Goal: Task Accomplishment & Management: Manage account settings

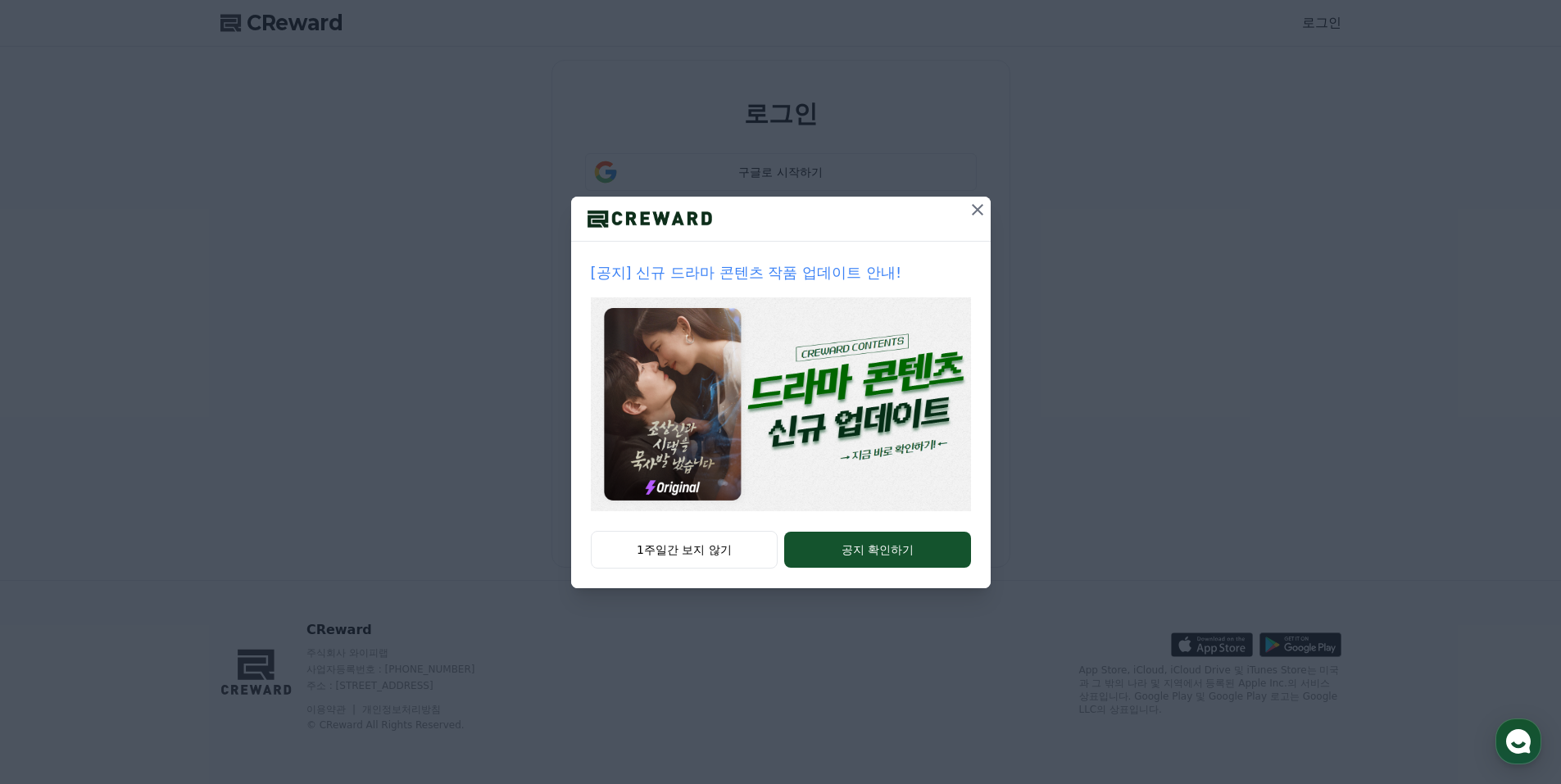
drag, startPoint x: 977, startPoint y: 213, endPoint x: 931, endPoint y: 367, distance: 160.7
click at [940, 326] on div "[공지] 신규 드라마 콘텐츠 작품 업데이트 안내! 1주일간 보지 않기 공지 확인하기" at bounding box center [780, 392] width 420 height 392
click at [924, 550] on button "공지 확인하기" at bounding box center [877, 549] width 186 height 36
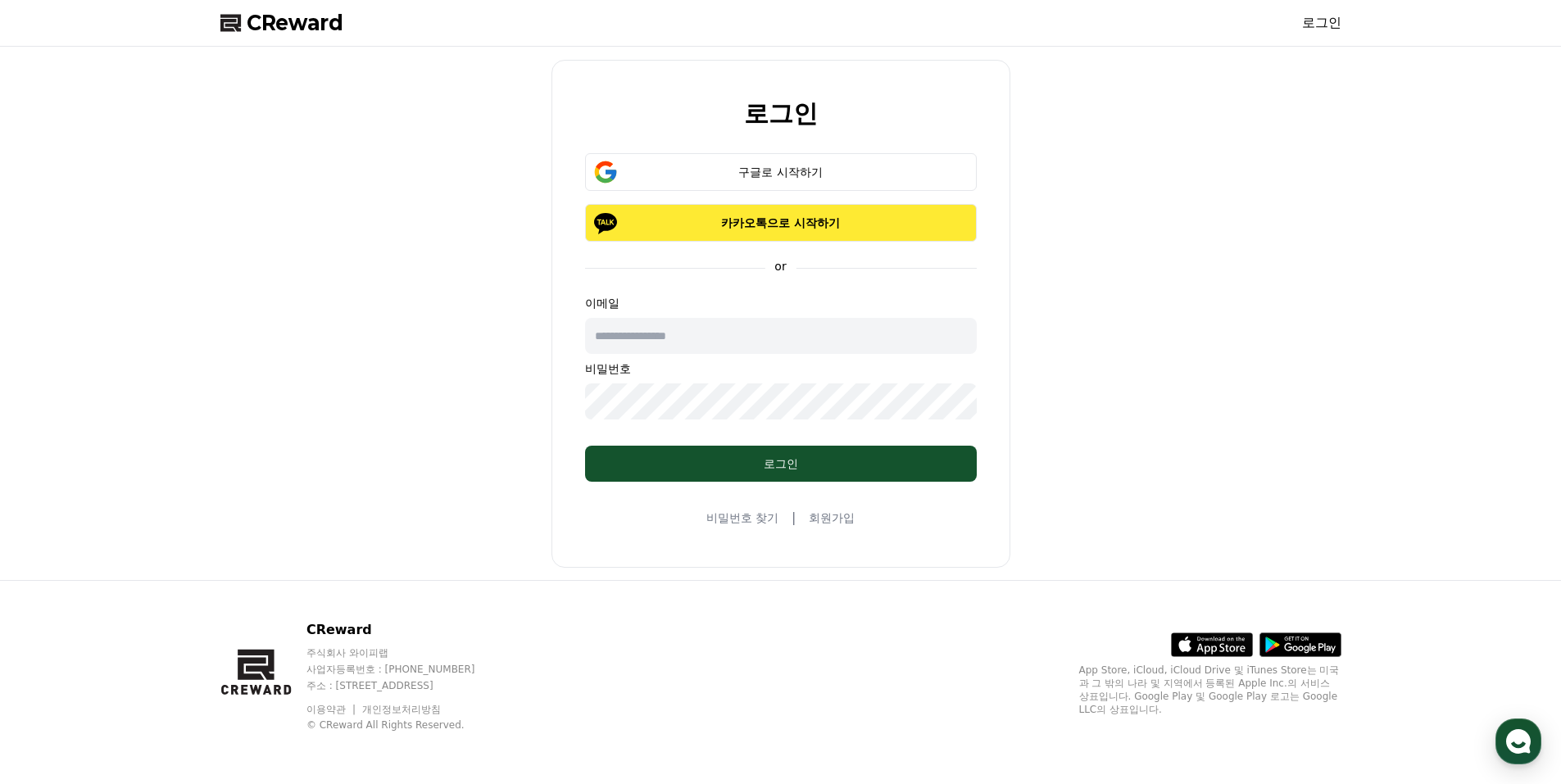
click at [876, 228] on p "카카오톡으로 시작하기" at bounding box center [780, 223] width 344 height 16
click at [694, 164] on div "구글로 시작하기" at bounding box center [780, 172] width 344 height 16
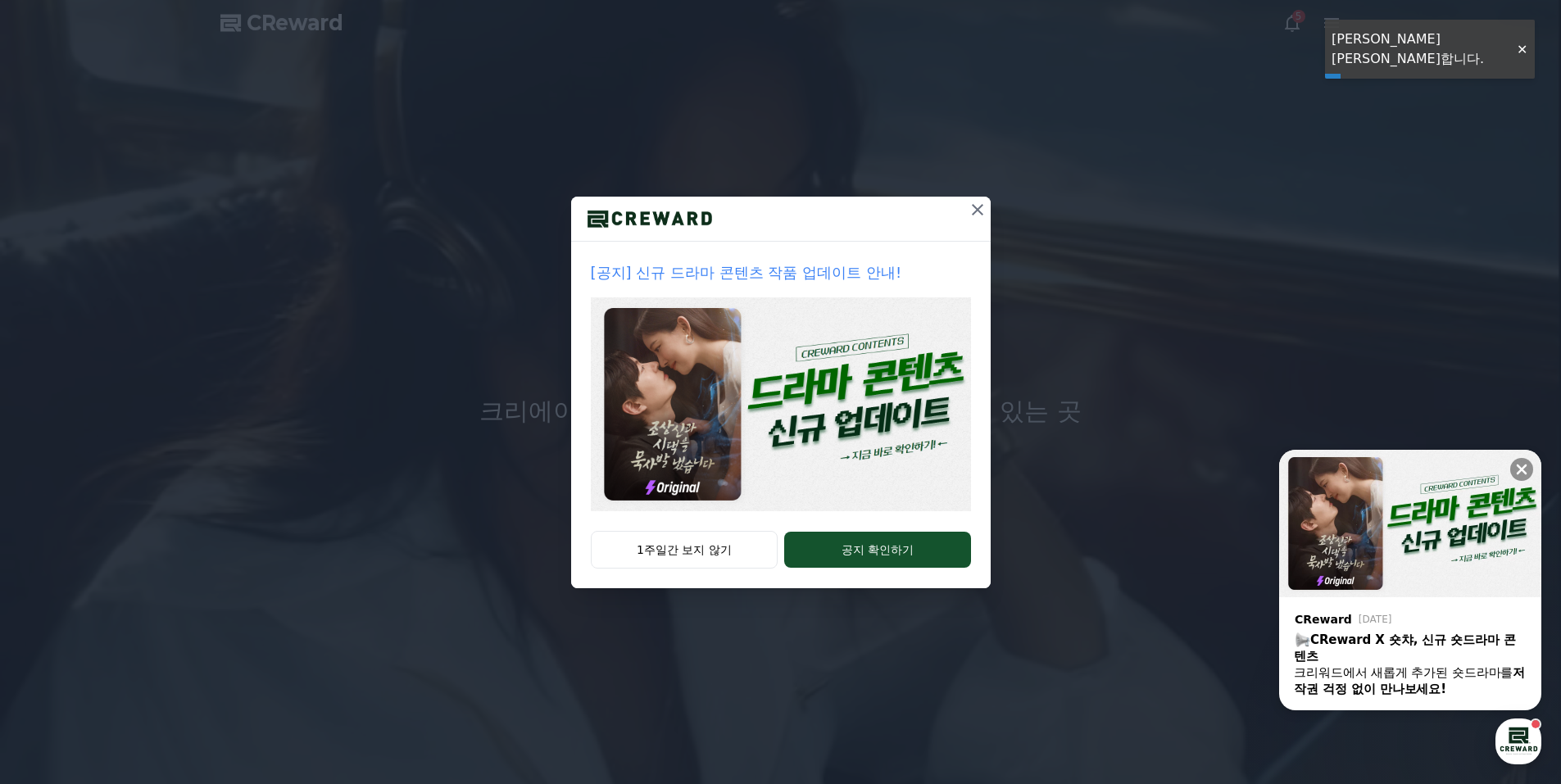
click at [965, 210] on button at bounding box center [977, 209] width 27 height 27
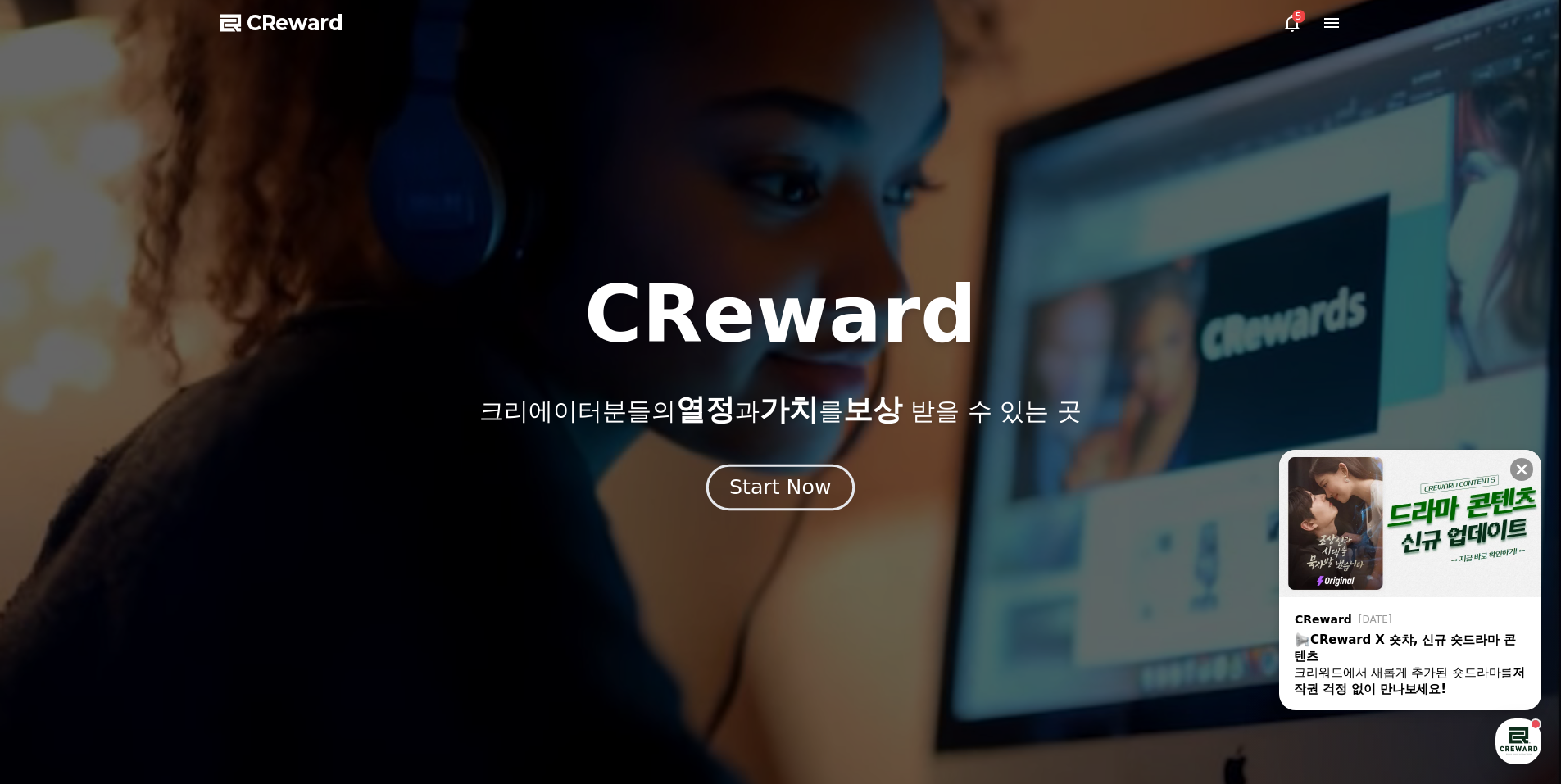
click at [805, 493] on div "Start Now" at bounding box center [780, 488] width 102 height 27
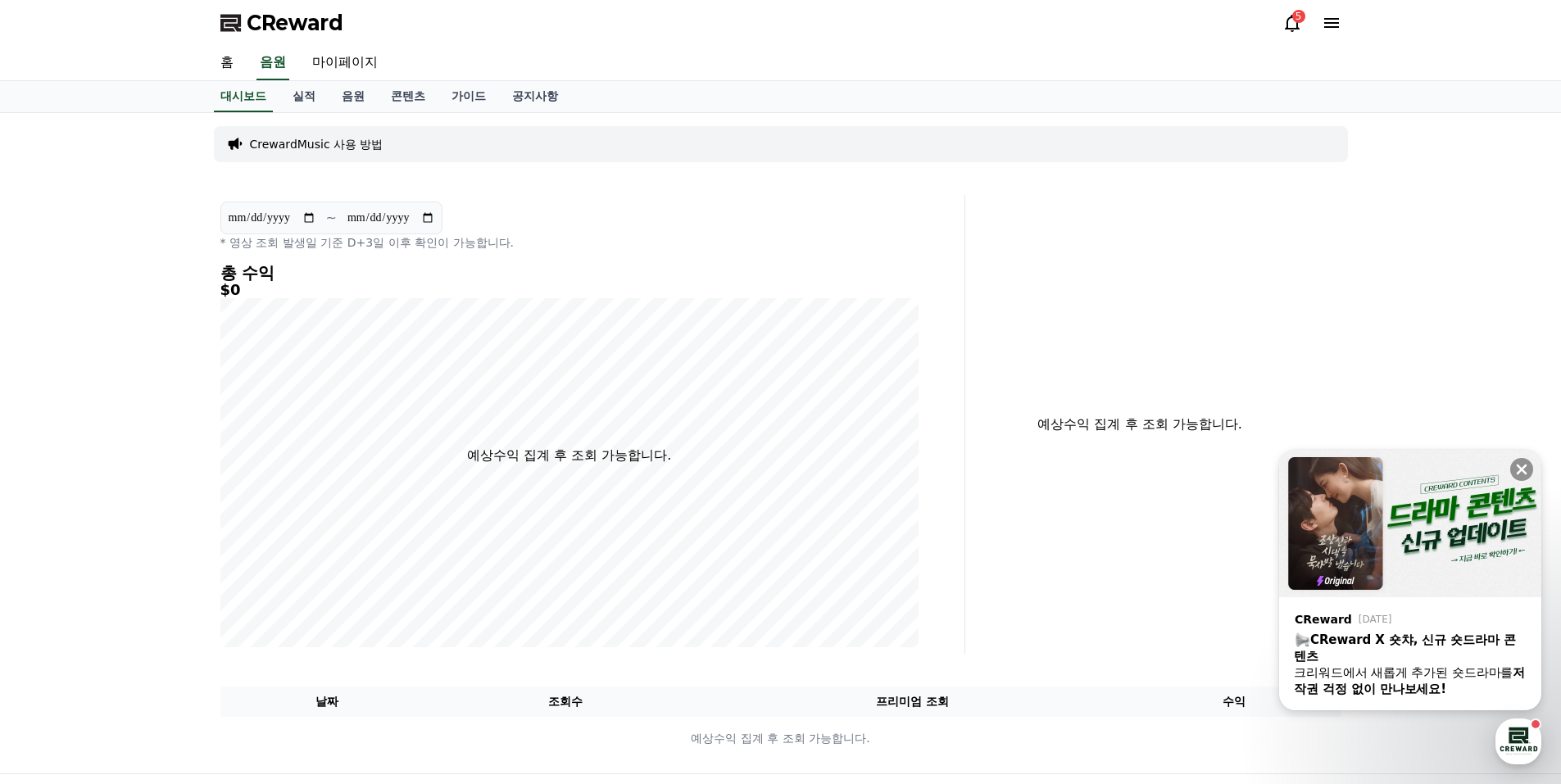
click at [1295, 22] on icon at bounding box center [1292, 22] width 19 height 19
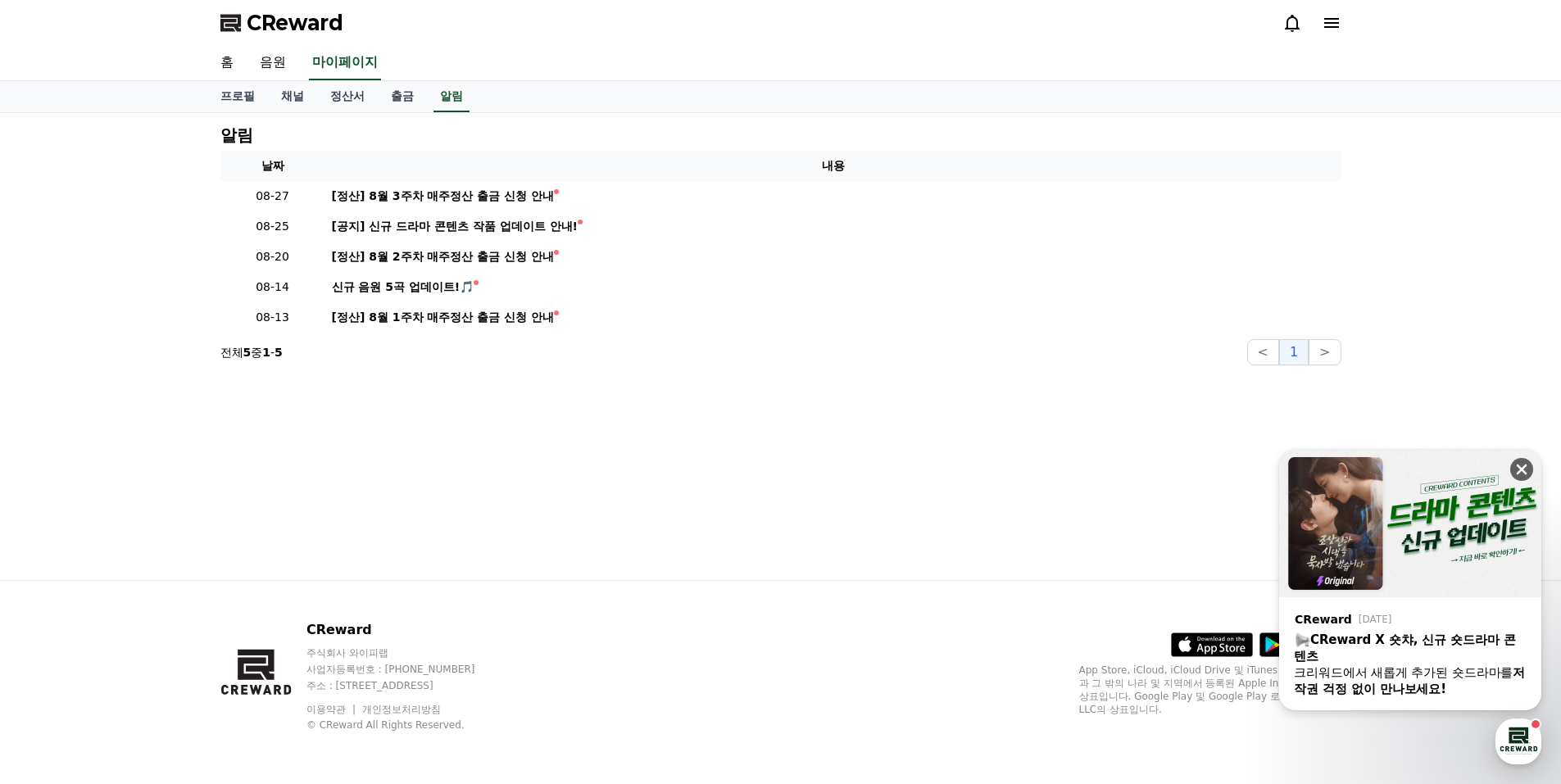
click at [1519, 476] on icon at bounding box center [1522, 469] width 16 height 16
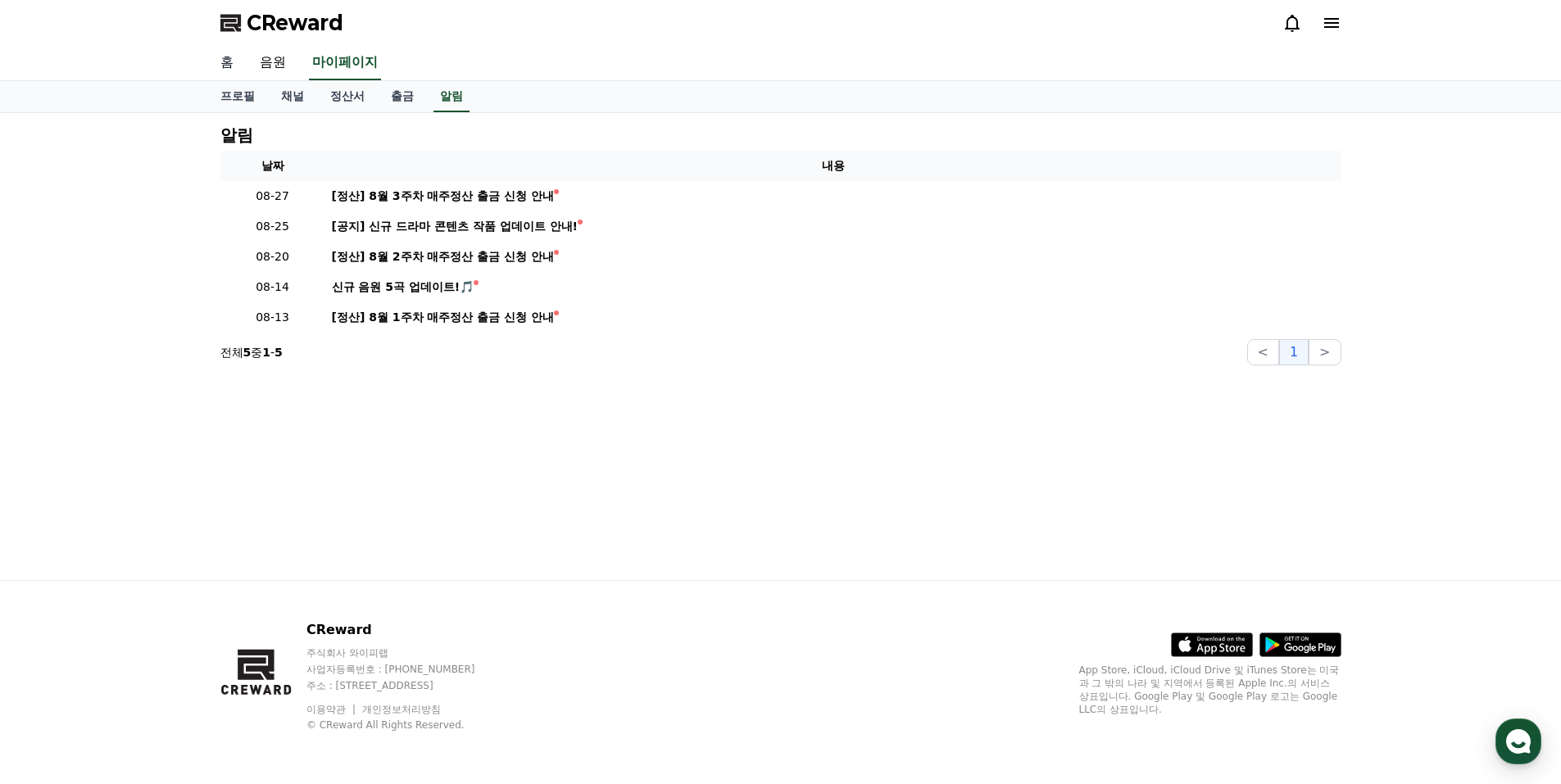
click at [221, 60] on link "홈" at bounding box center [227, 63] width 39 height 35
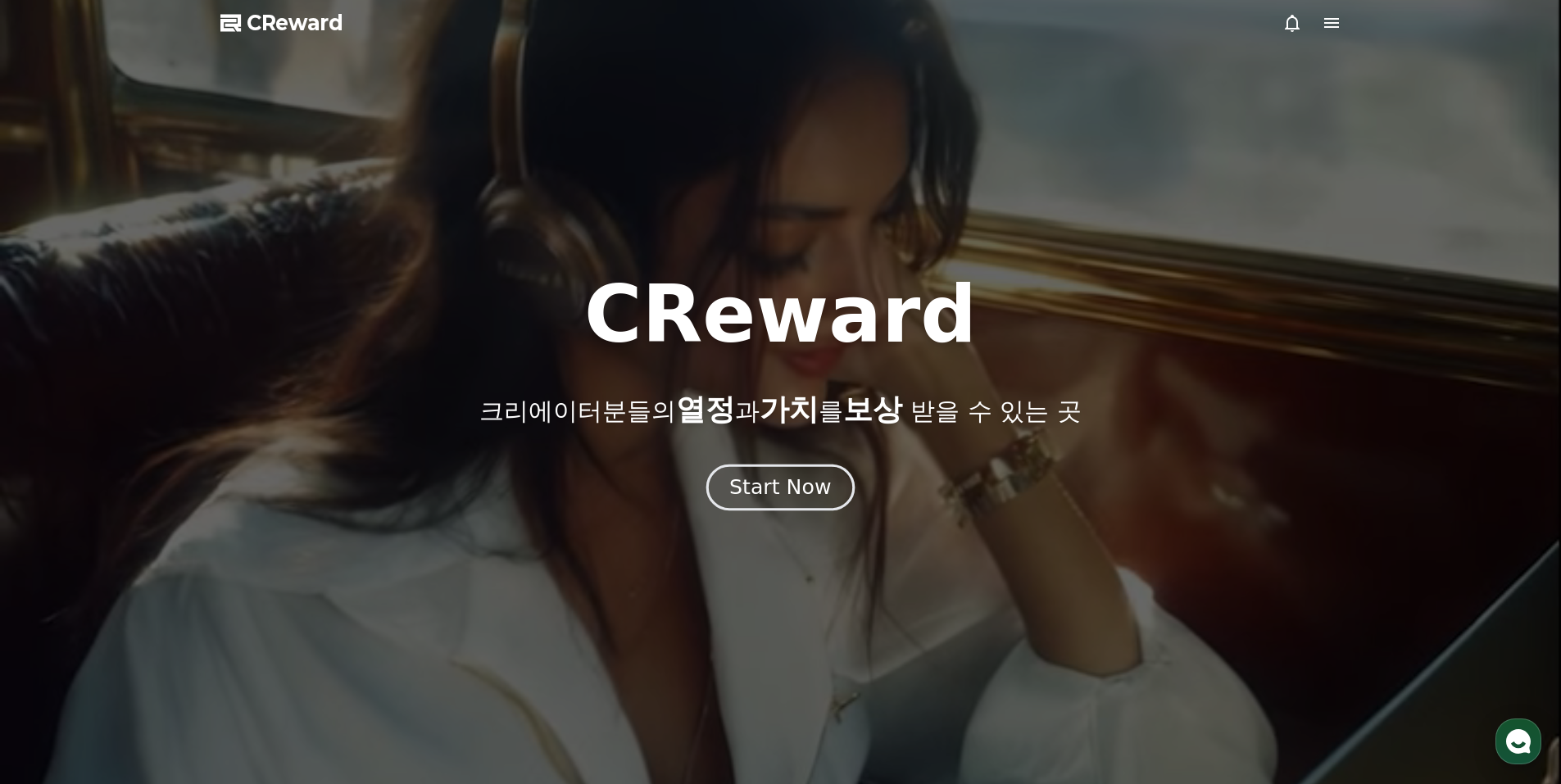
click at [817, 494] on div "Start Now" at bounding box center [780, 488] width 102 height 27
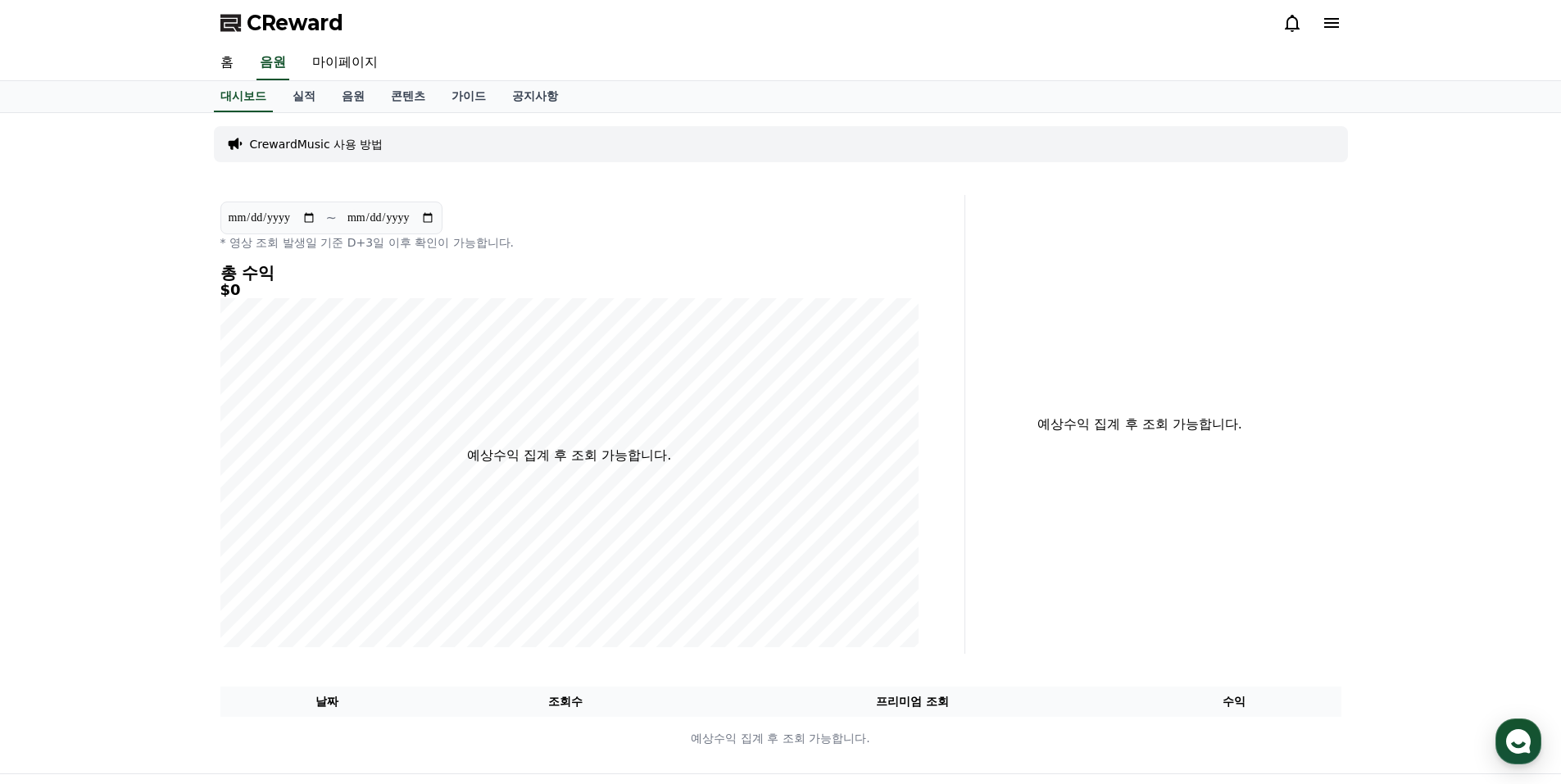
click at [1331, 20] on icon at bounding box center [1331, 22] width 19 height 19
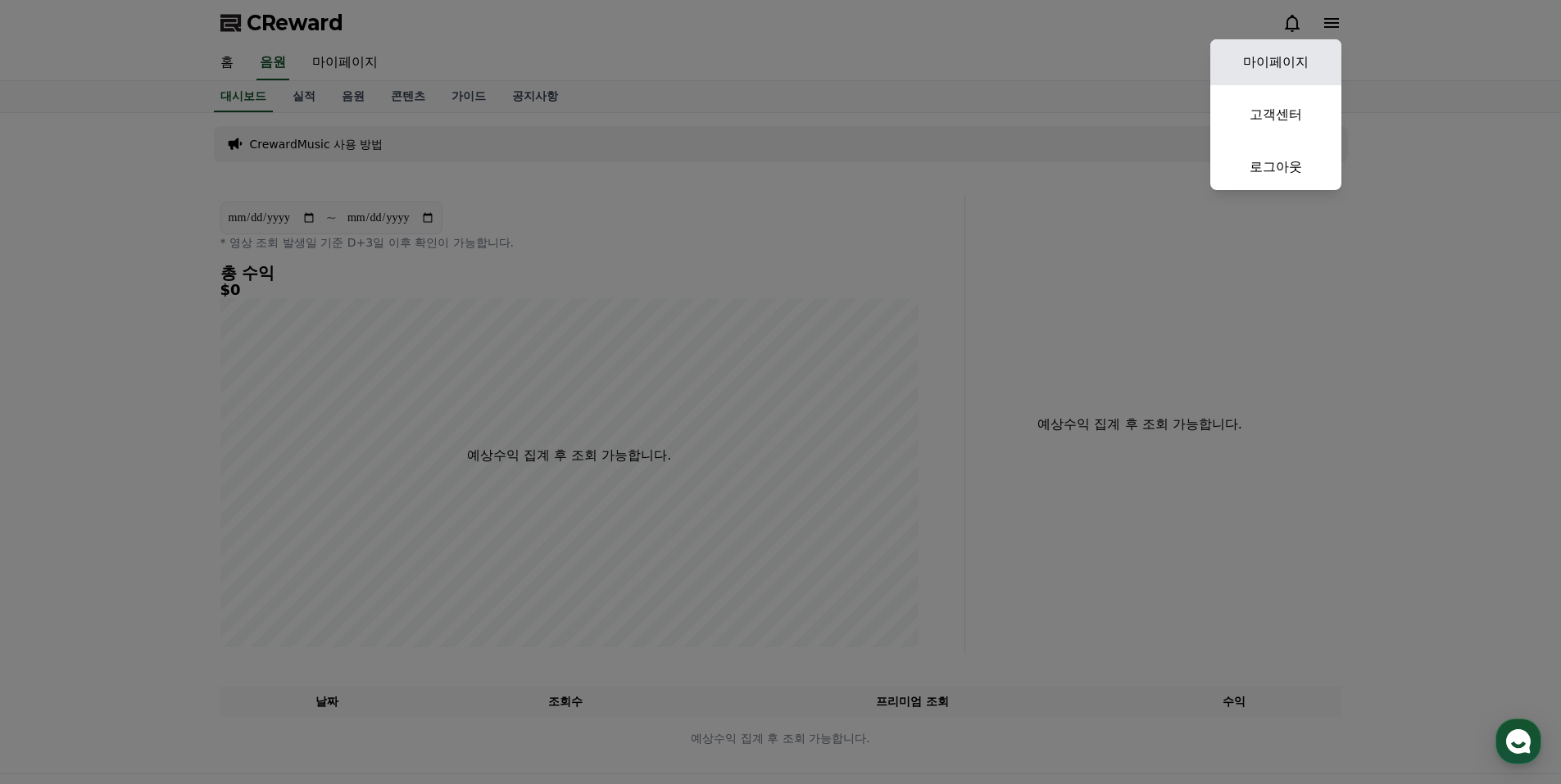
click at [1300, 61] on link "마이페이지" at bounding box center [1276, 62] width 131 height 46
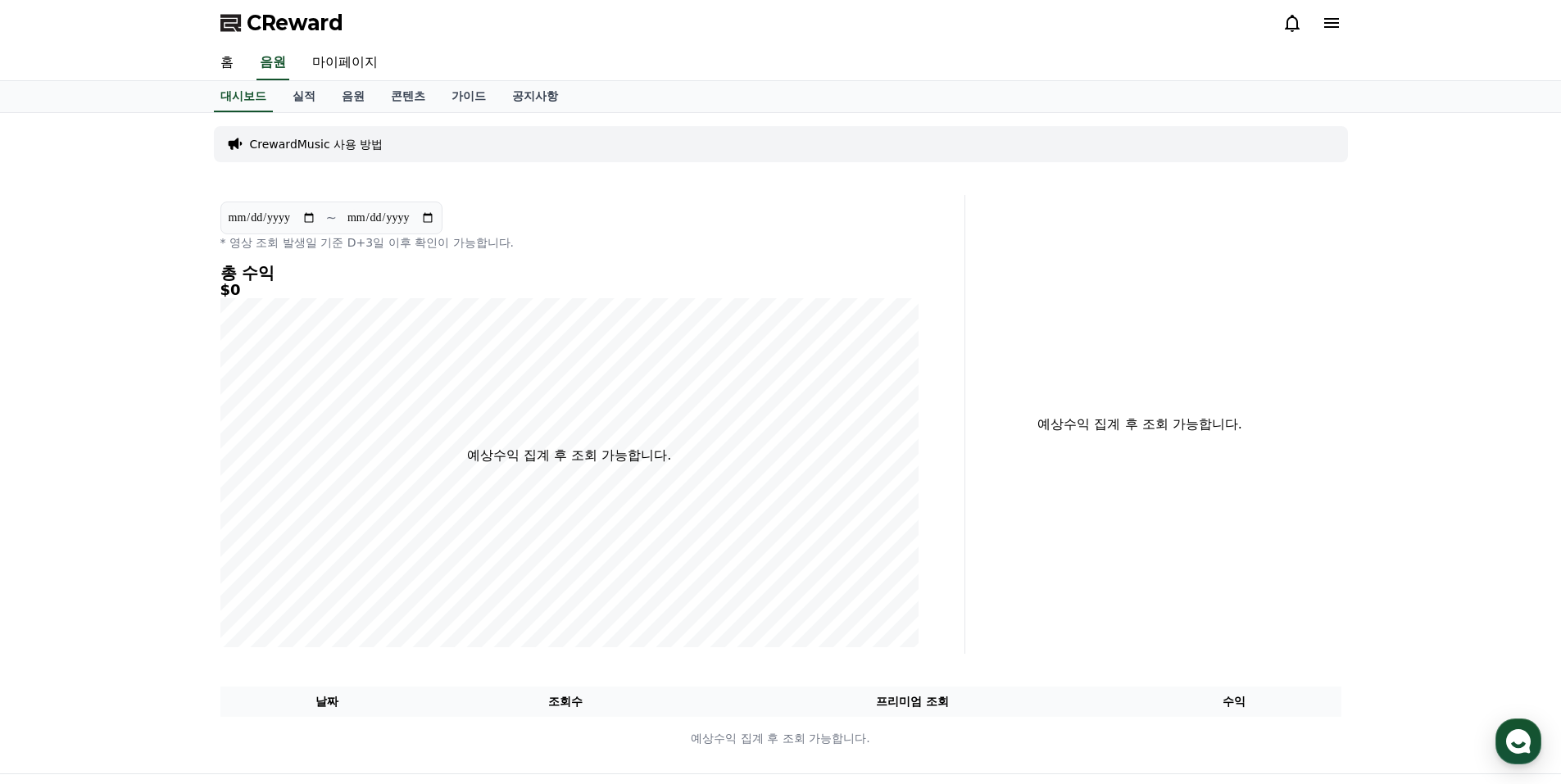
select select "**********"
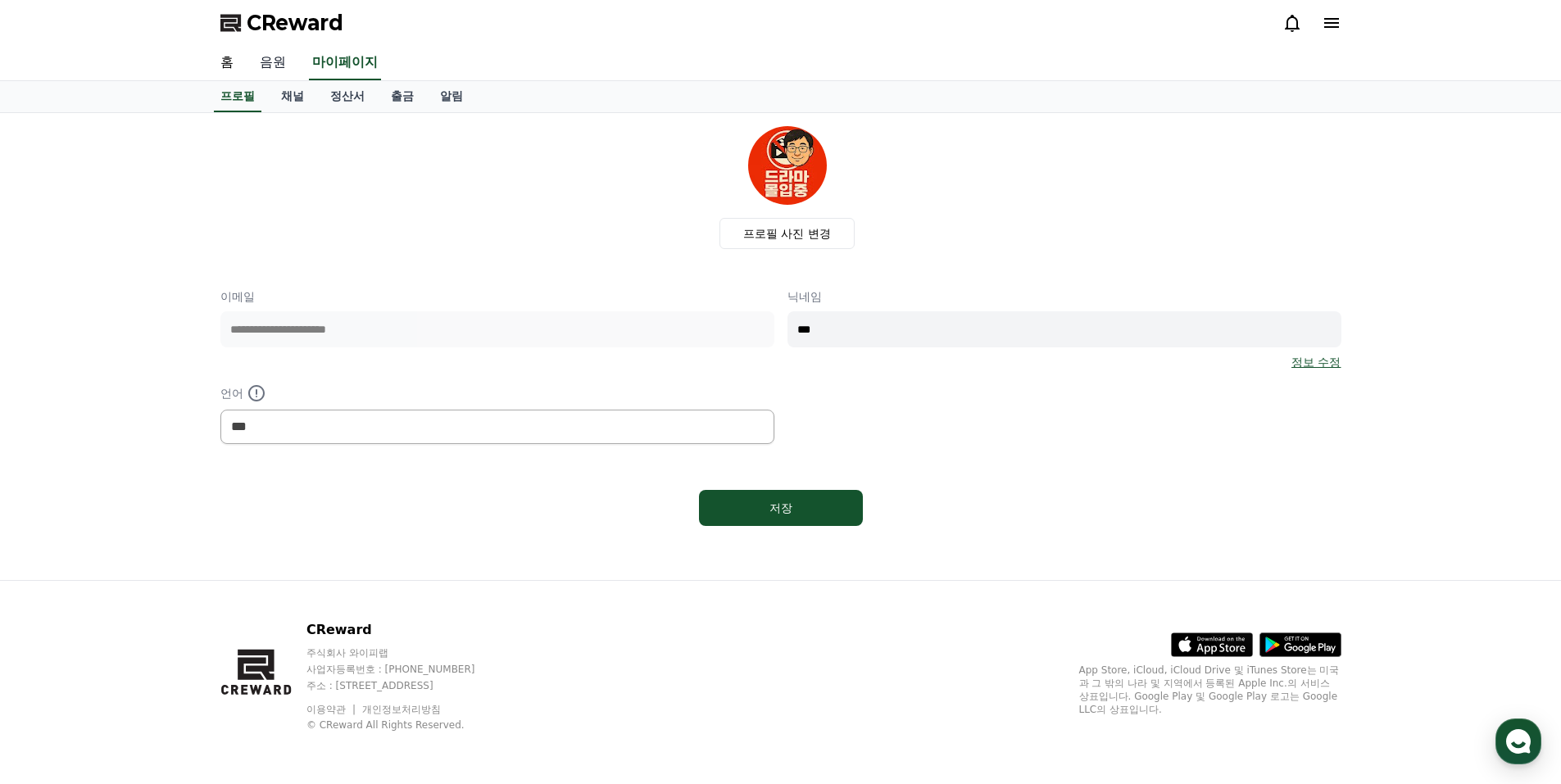
click at [271, 67] on link "음원" at bounding box center [273, 63] width 52 height 35
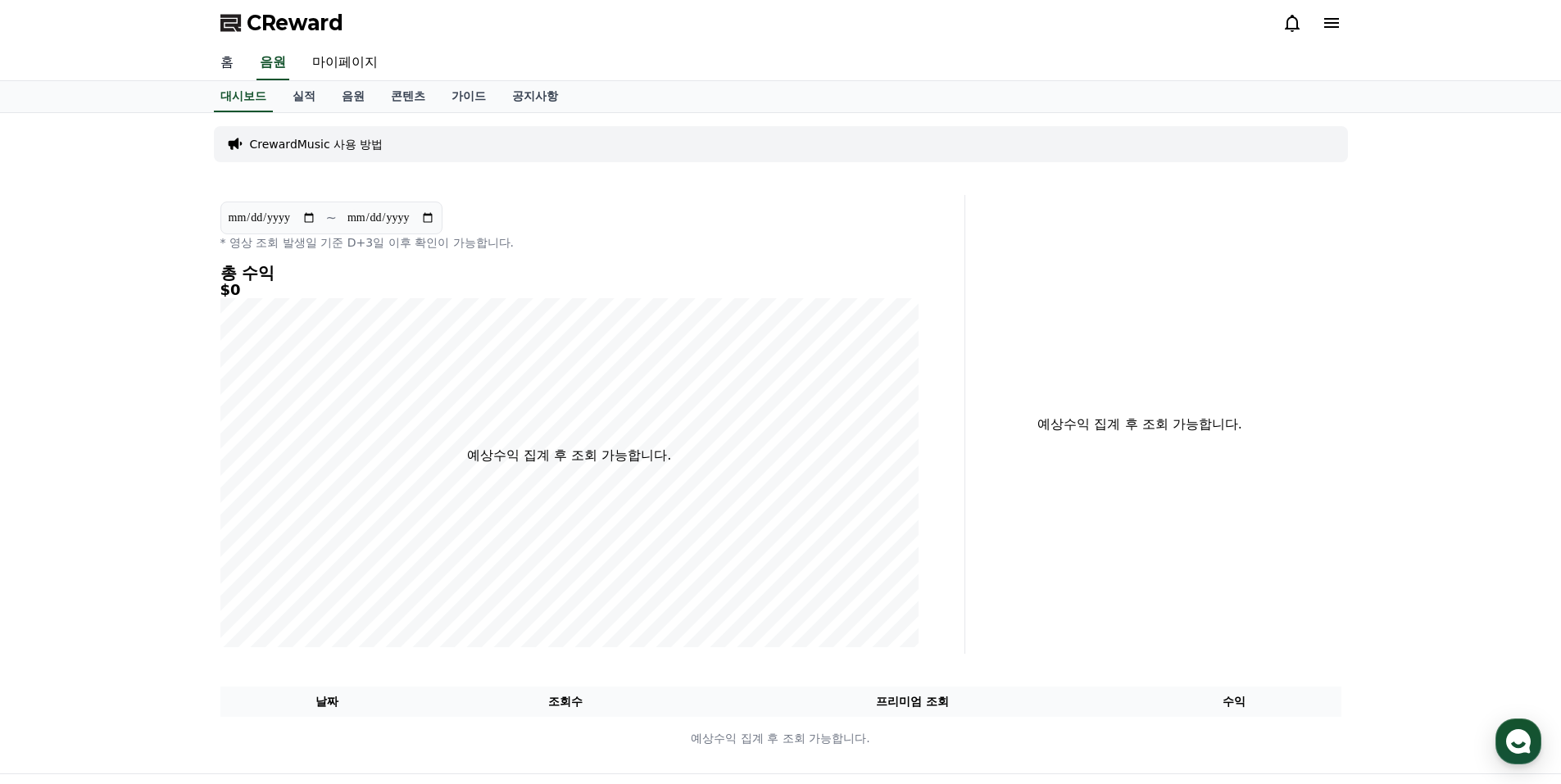
click at [227, 60] on link "홈" at bounding box center [227, 63] width 39 height 35
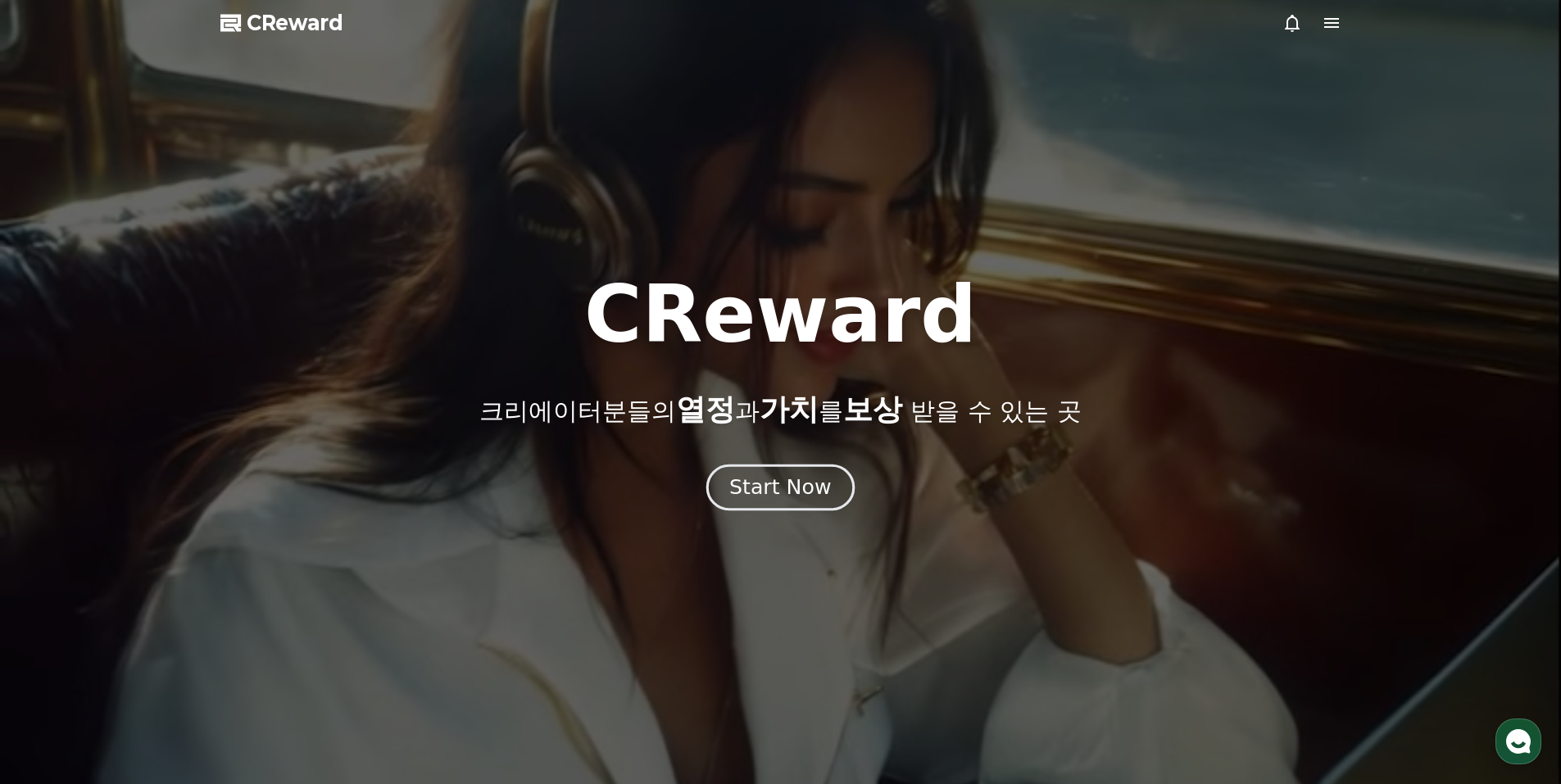
click at [788, 491] on div "Start Now" at bounding box center [780, 488] width 102 height 27
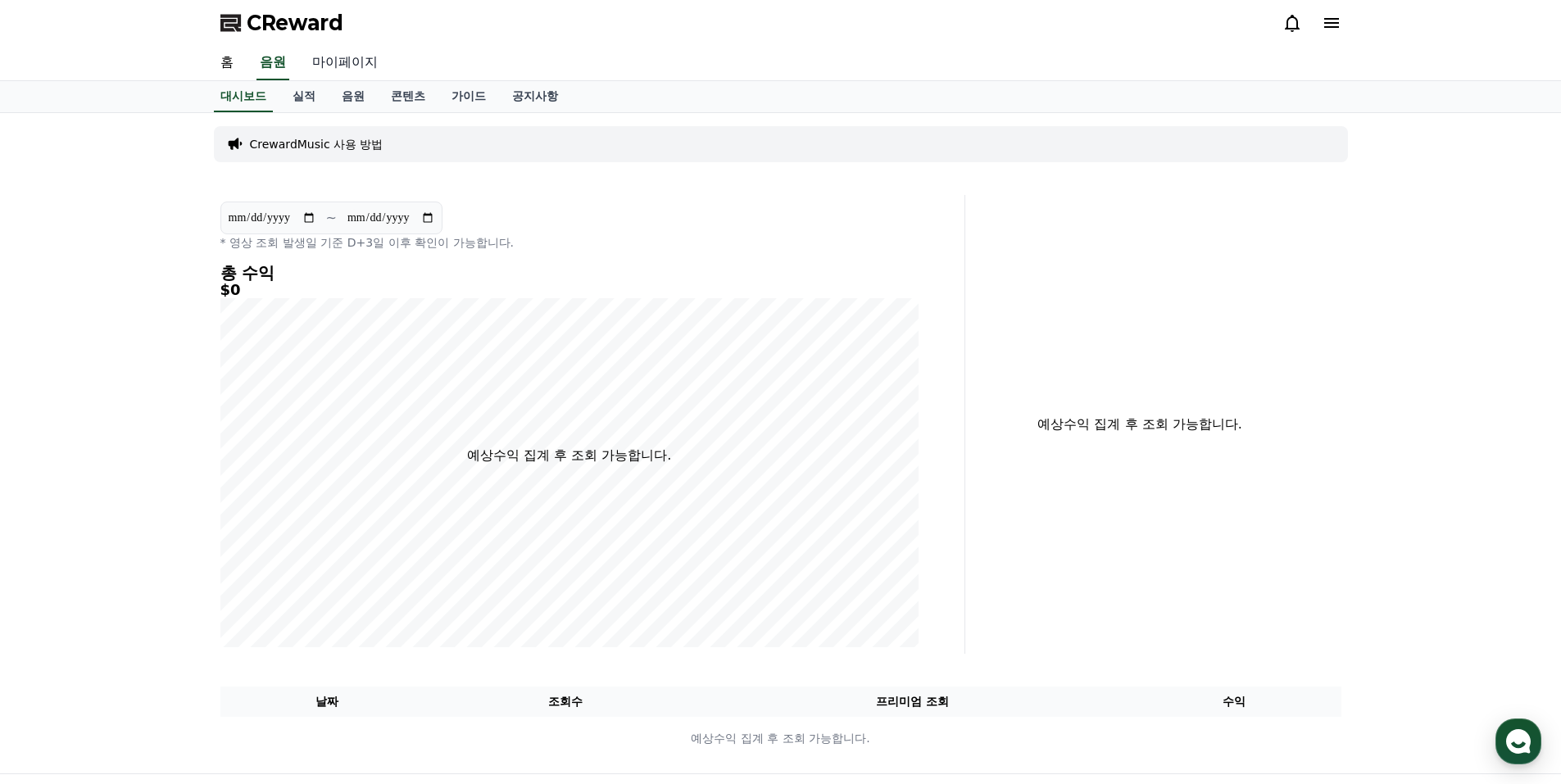
click at [365, 67] on link "마이페이지" at bounding box center [345, 63] width 92 height 35
select select "**********"
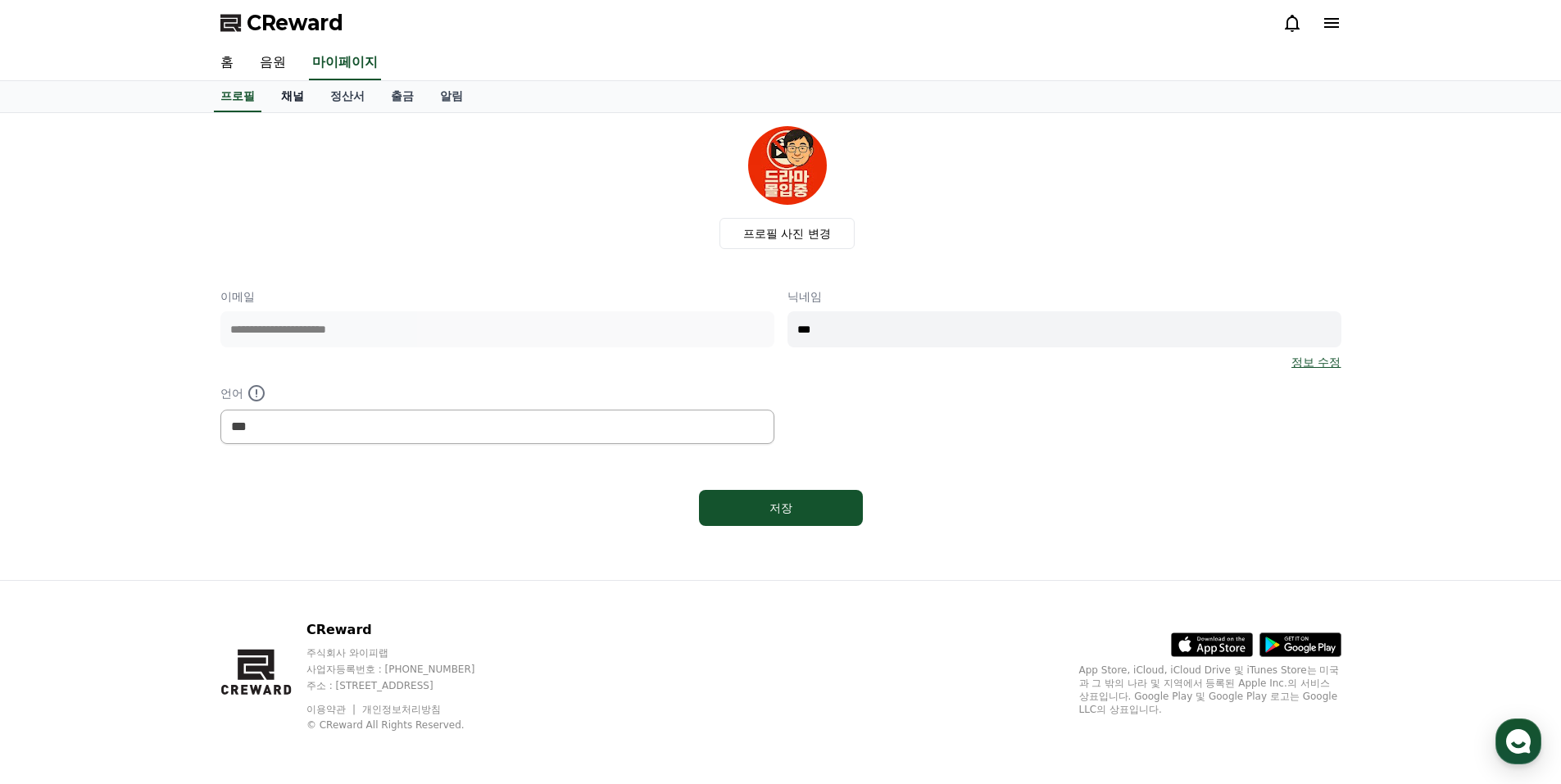
click at [300, 98] on link "채널" at bounding box center [293, 97] width 49 height 31
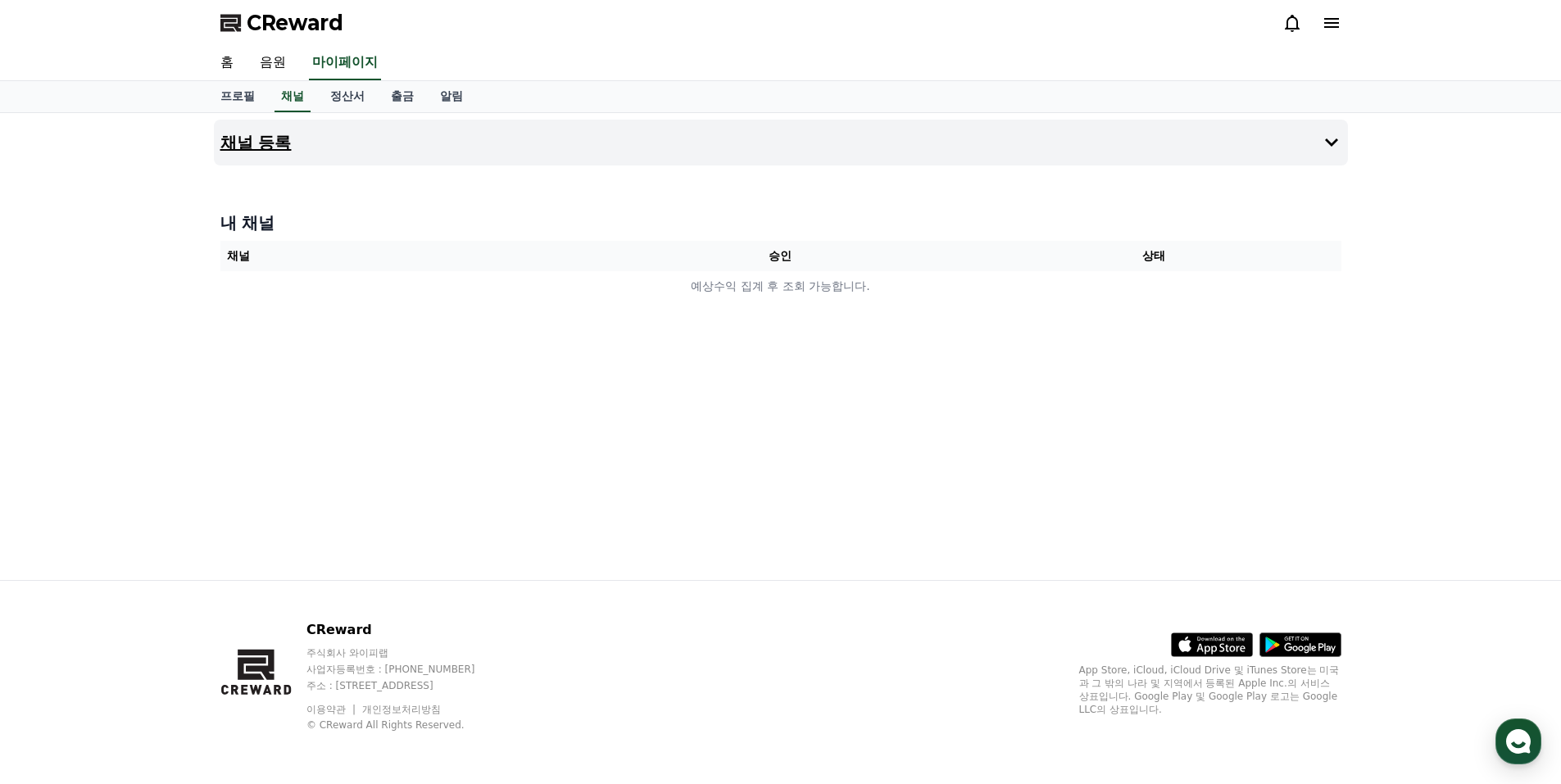
click at [1322, 141] on icon at bounding box center [1331, 142] width 19 height 19
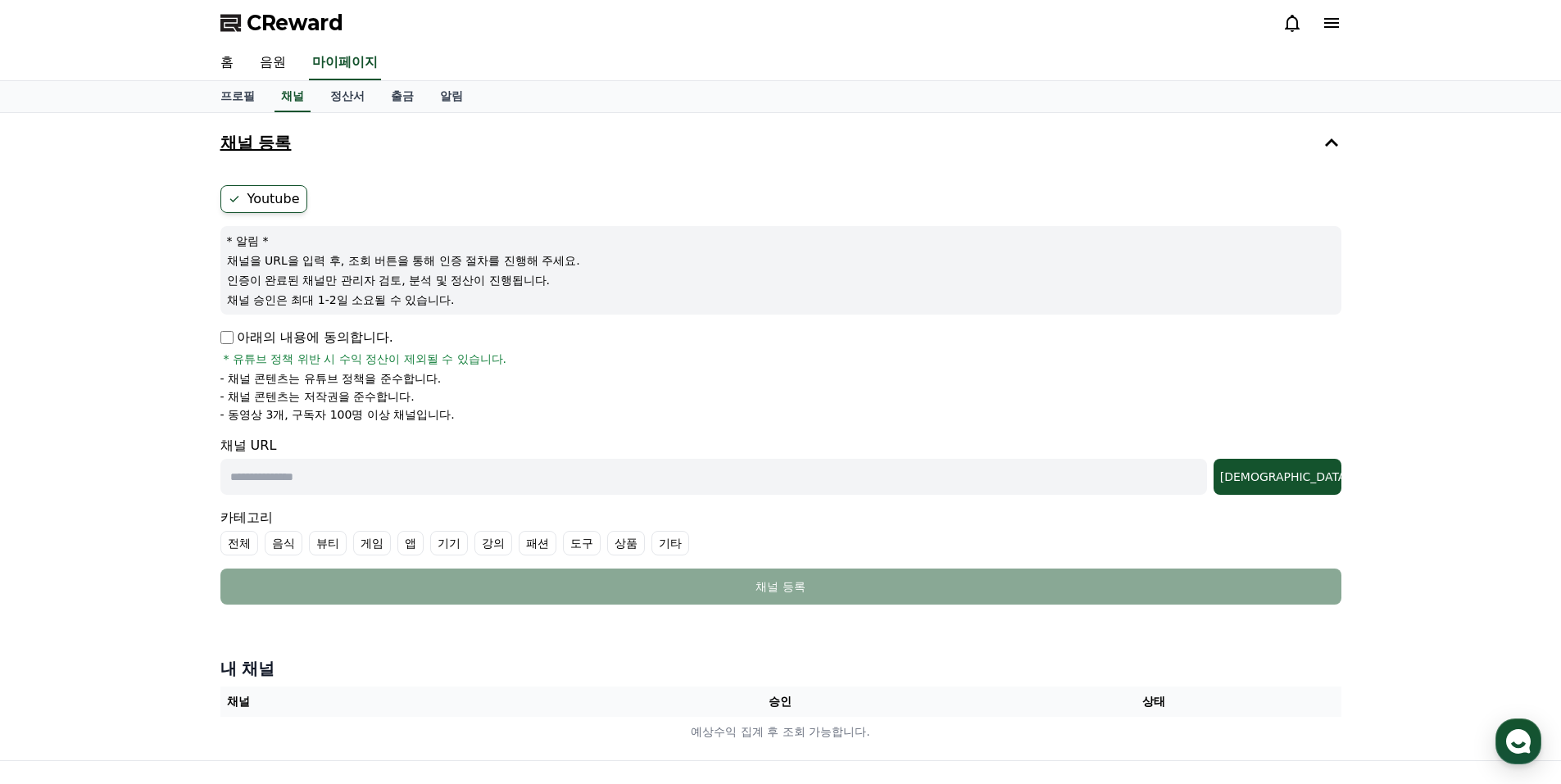
click at [297, 194] on label "Youtube" at bounding box center [264, 199] width 87 height 27
click at [265, 193] on label "Youtube" at bounding box center [264, 199] width 87 height 27
click at [233, 341] on p "아래의 내용에 동의합니다." at bounding box center [307, 337] width 173 height 19
click at [398, 465] on input "text" at bounding box center [714, 477] width 986 height 36
paste input "**********"
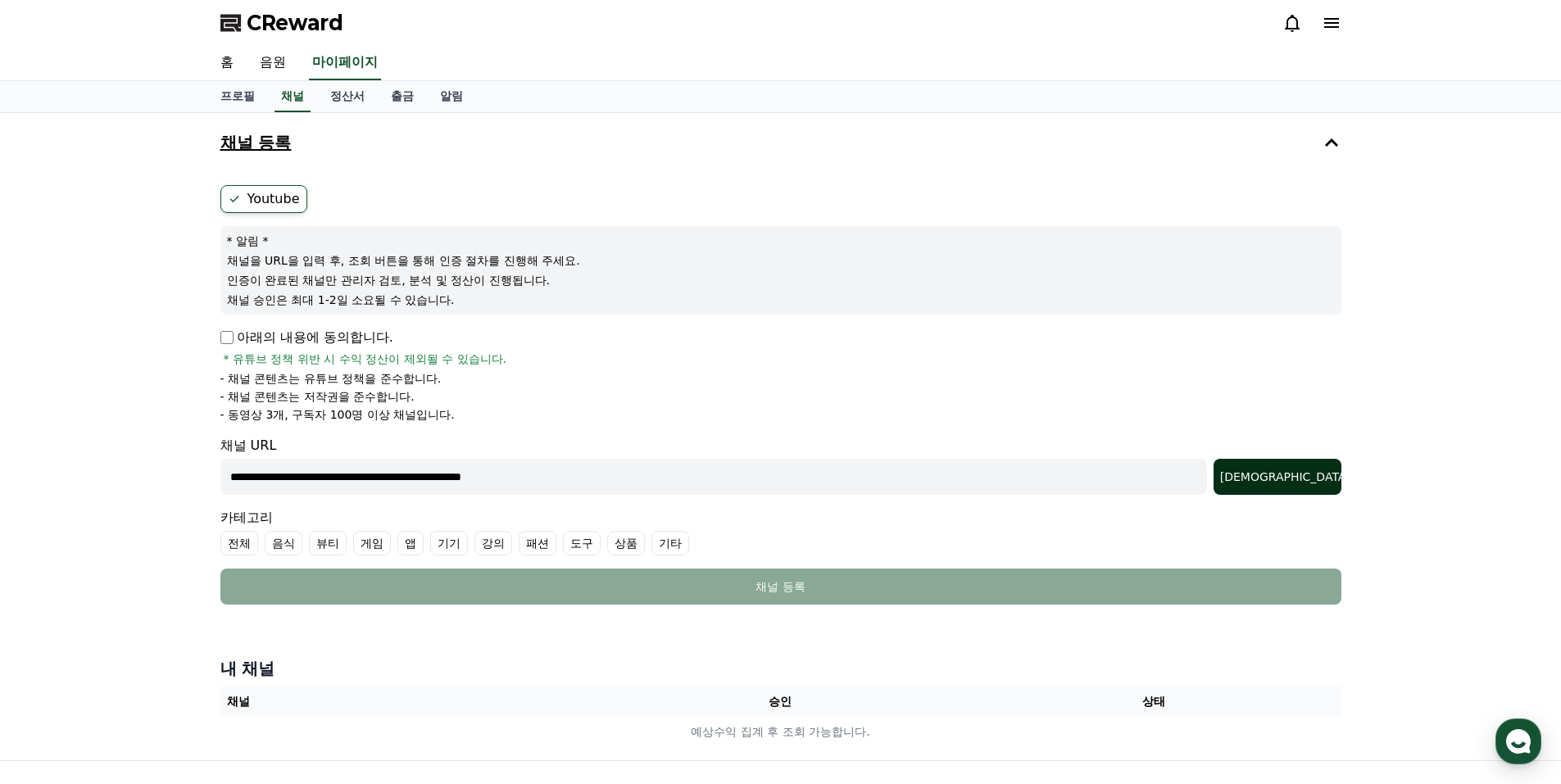
type input "**********"
click at [1322, 469] on div "[DEMOGRAPHIC_DATA]" at bounding box center [1277, 477] width 114 height 16
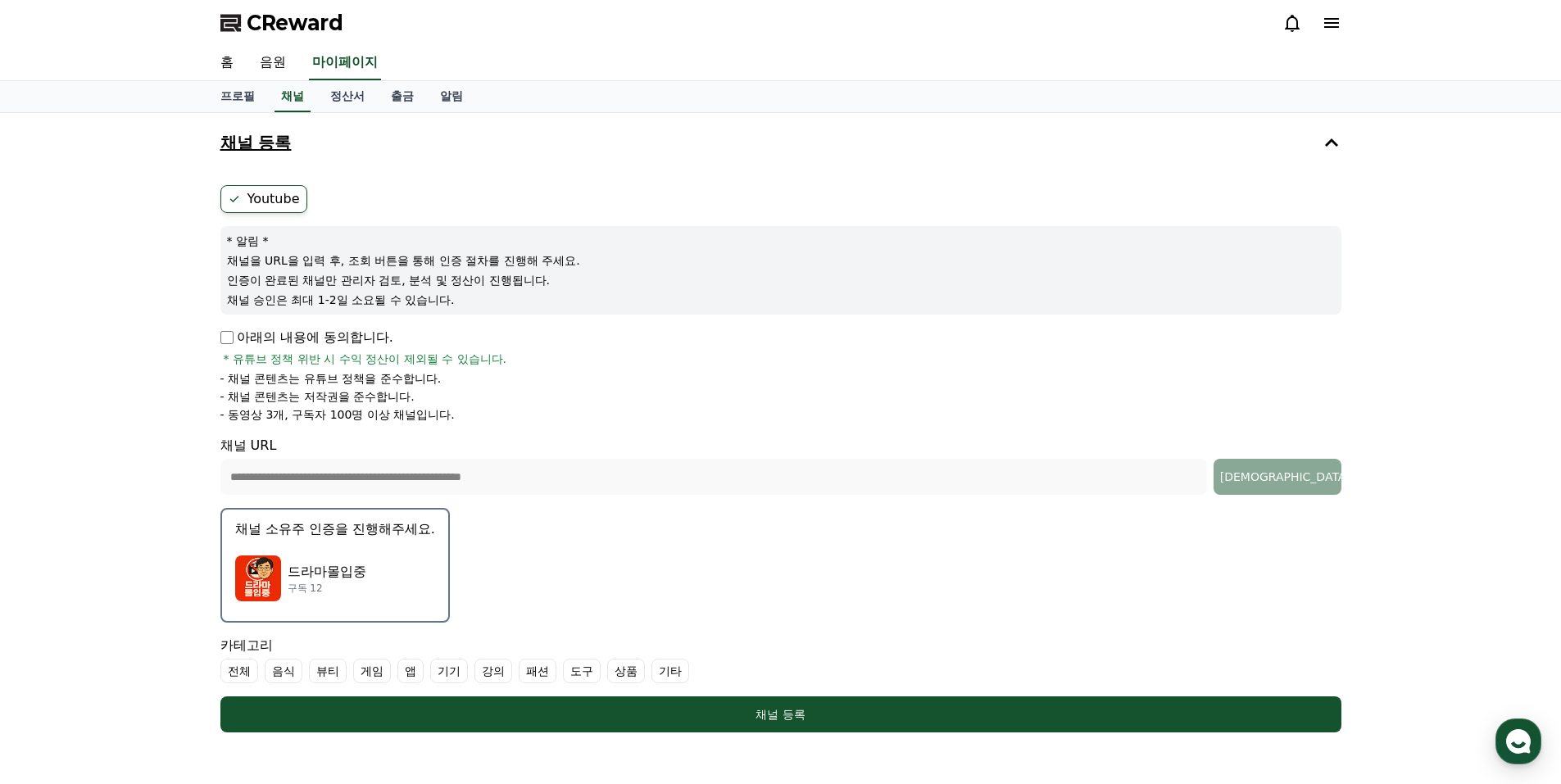
click at [350, 557] on div "드라마몰입중 구독 12" at bounding box center [335, 579] width 200 height 66
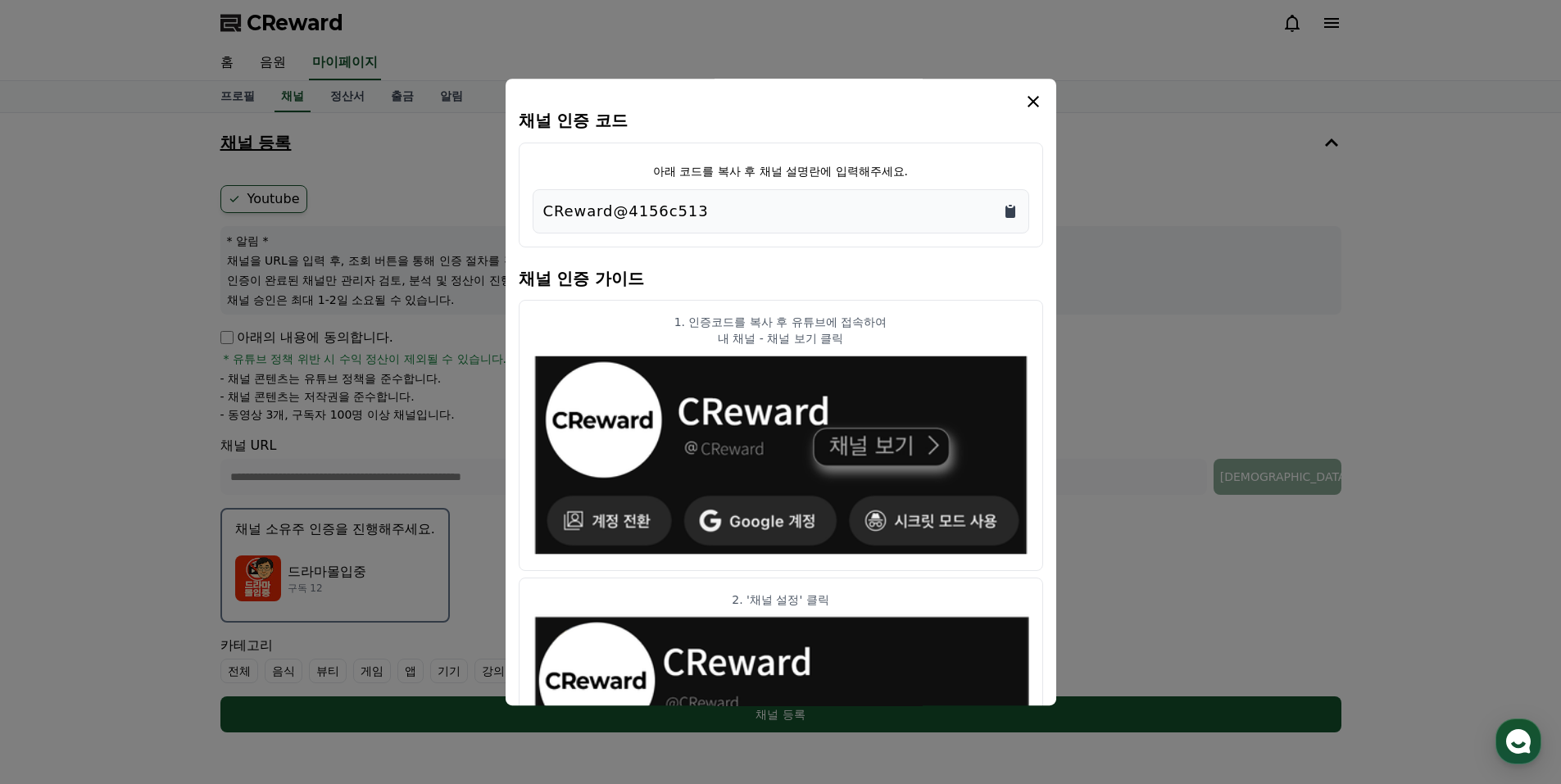
click at [1017, 209] on icon "Copy to clipboard" at bounding box center [1010, 211] width 16 height 16
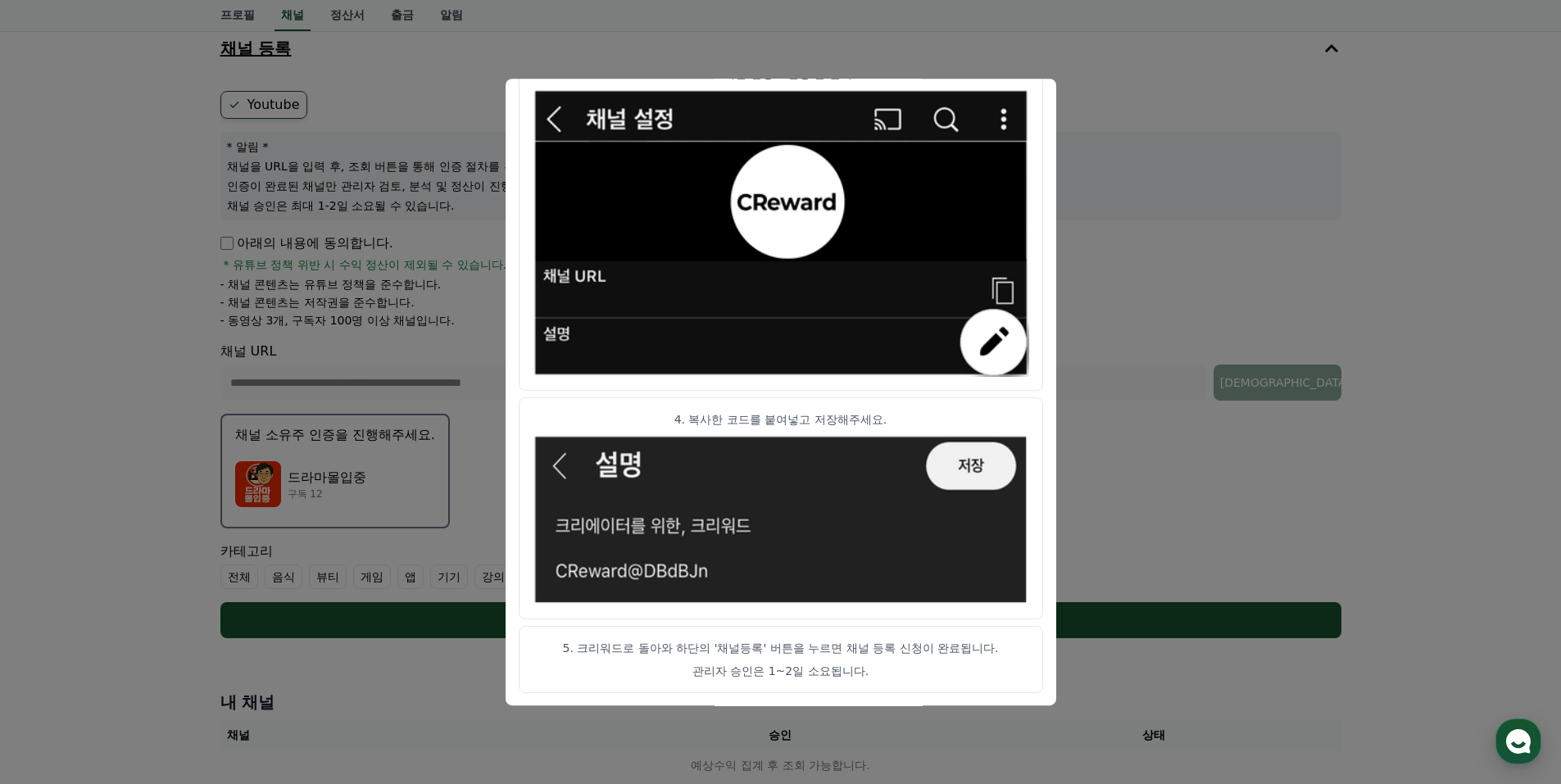
scroll to position [219, 0]
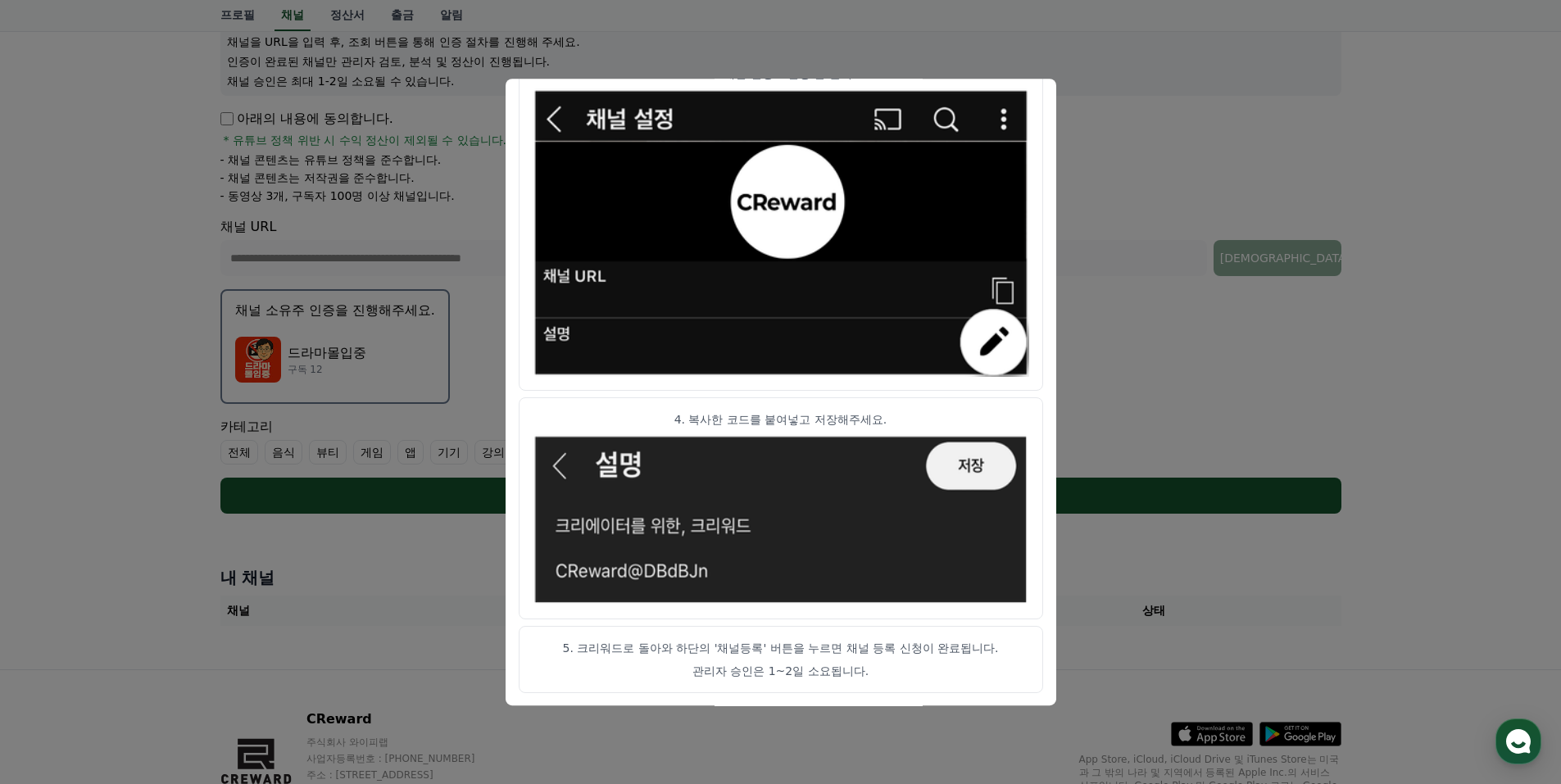
click at [1093, 299] on button "close modal" at bounding box center [780, 392] width 1561 height 784
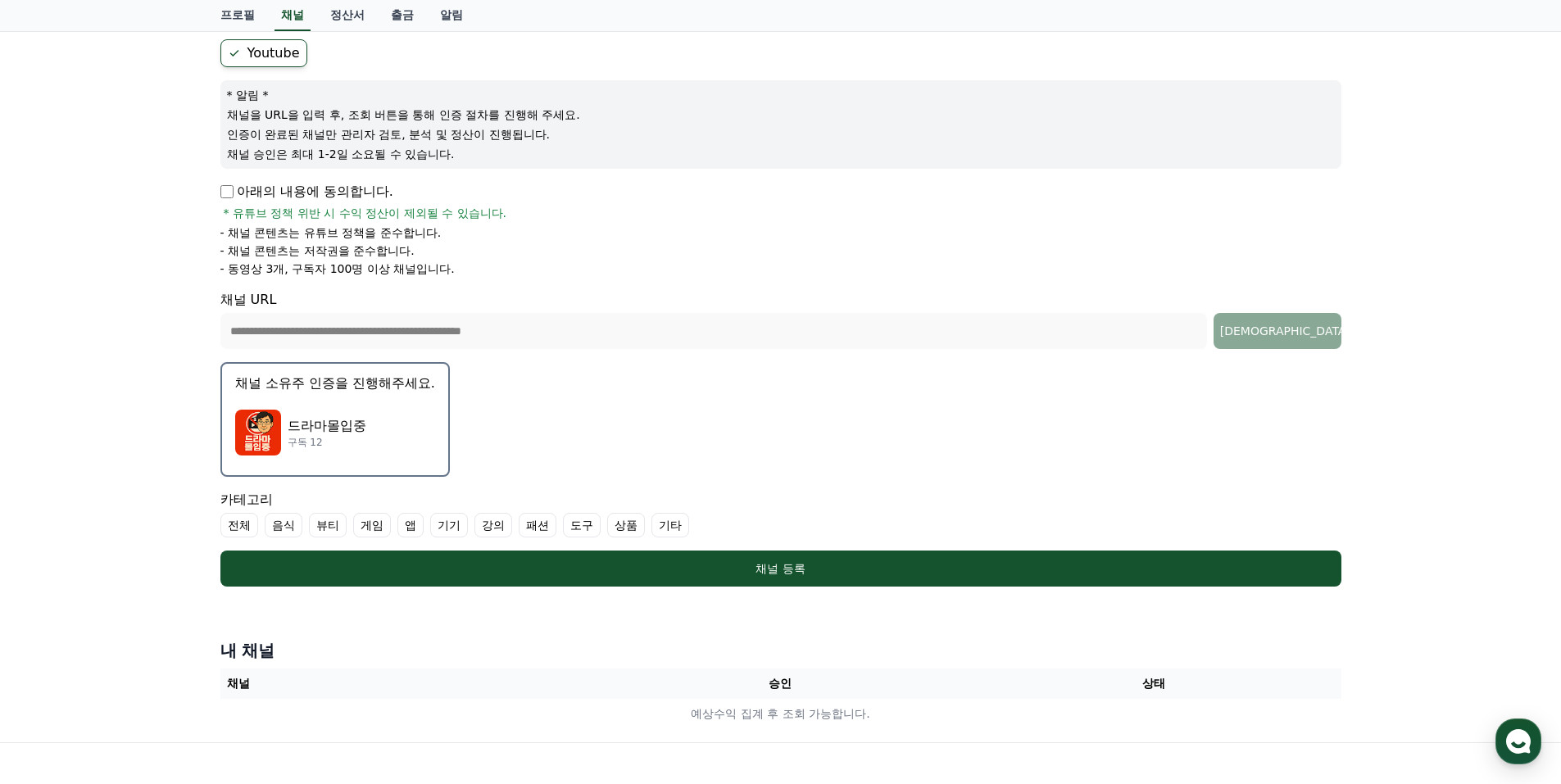
scroll to position [109, 0]
